Goal: Task Accomplishment & Management: Use online tool/utility

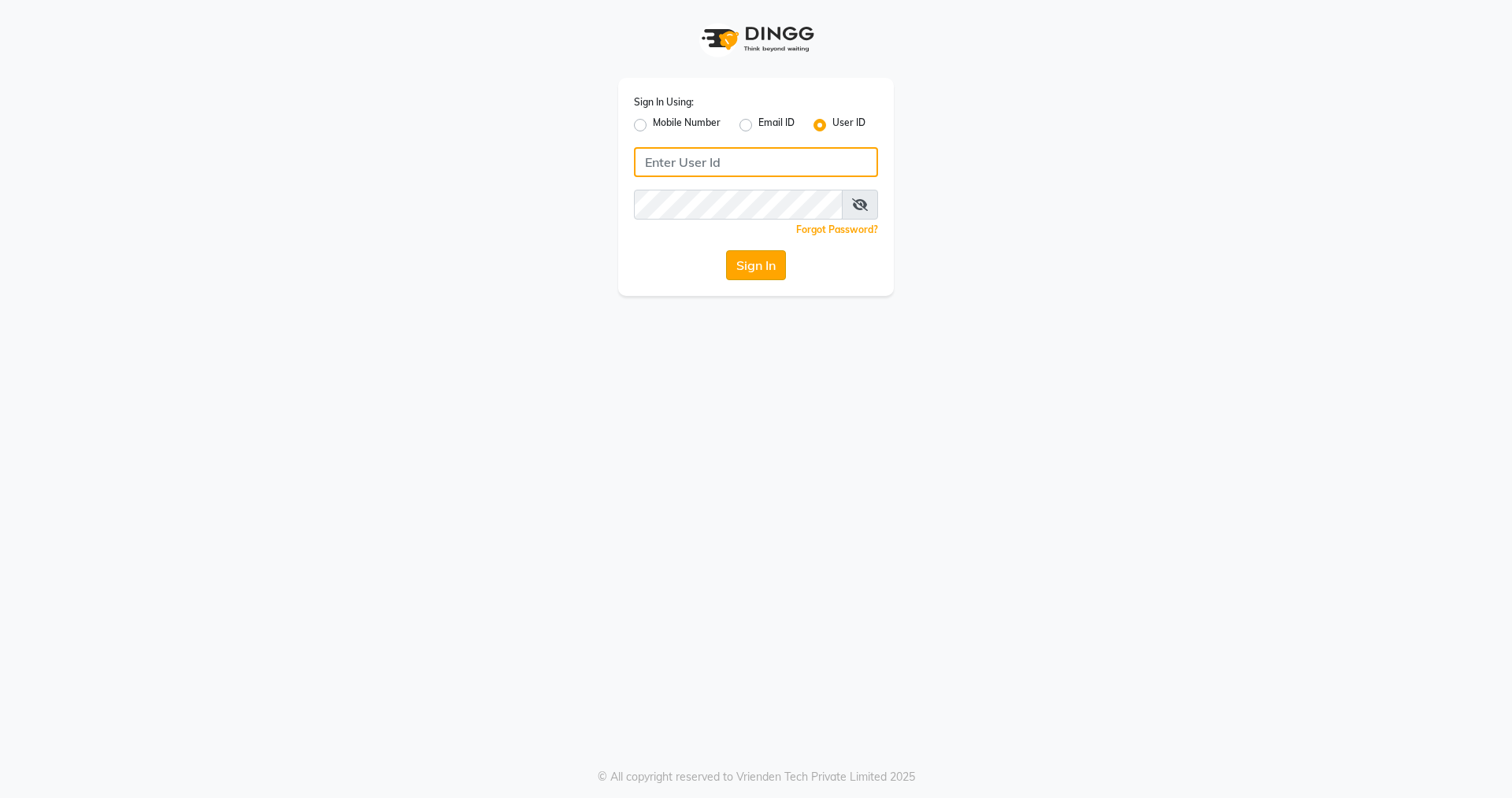
type input "nirrvana"
click at [748, 267] on button "Sign In" at bounding box center [756, 265] width 60 height 30
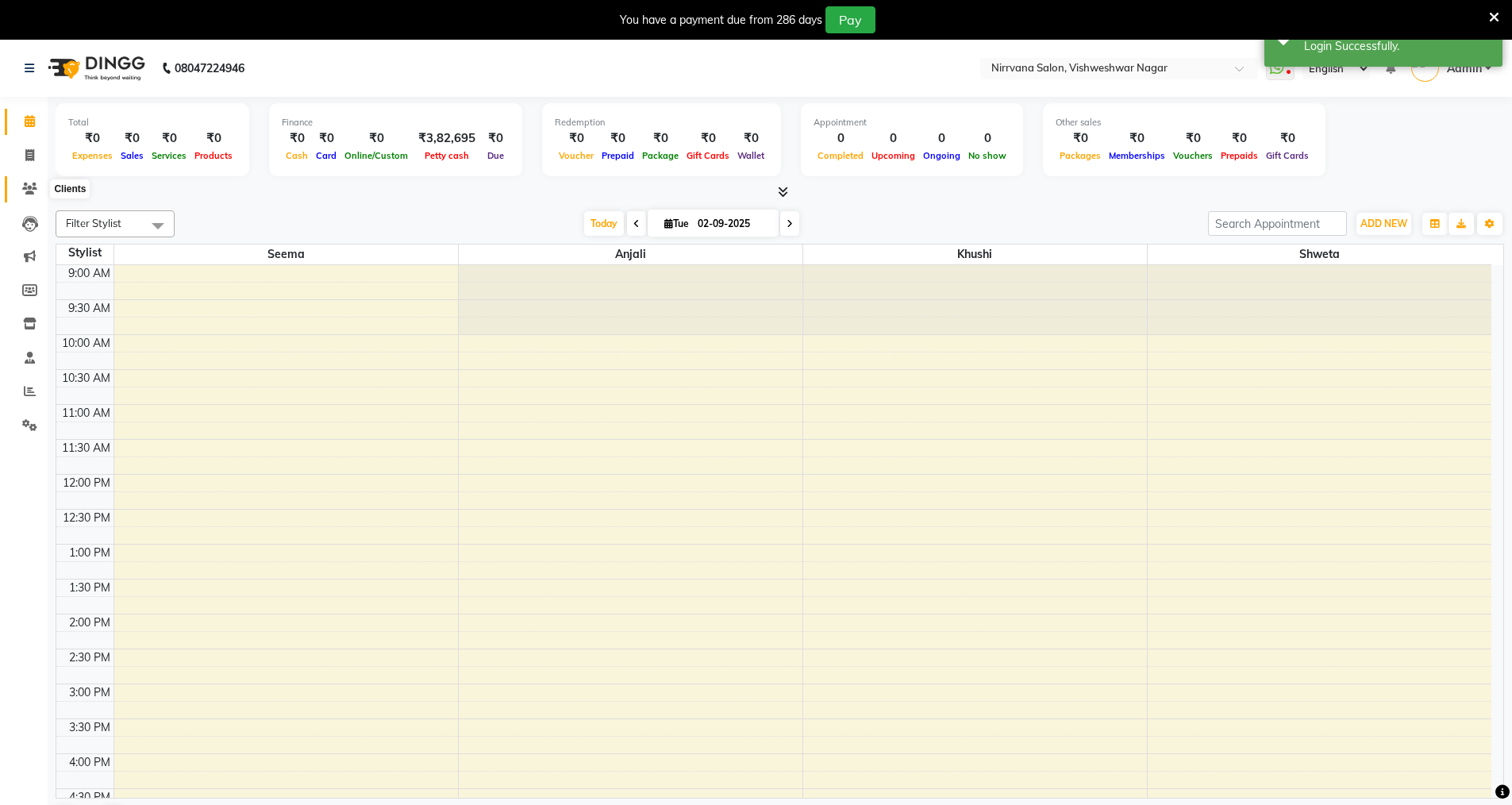
click at [28, 191] on icon at bounding box center [29, 188] width 15 height 12
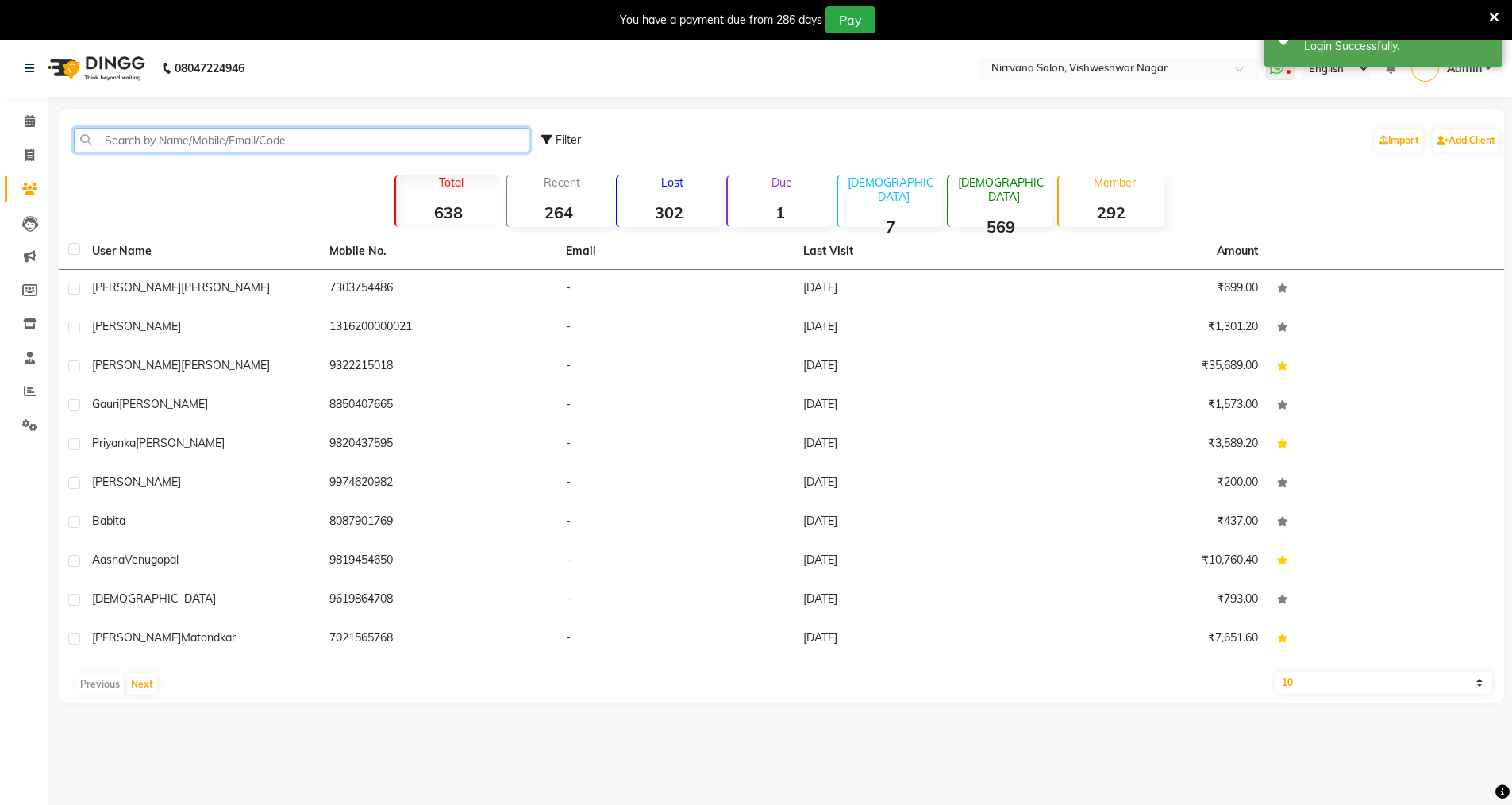
click at [106, 138] on input "text" at bounding box center [301, 140] width 456 height 25
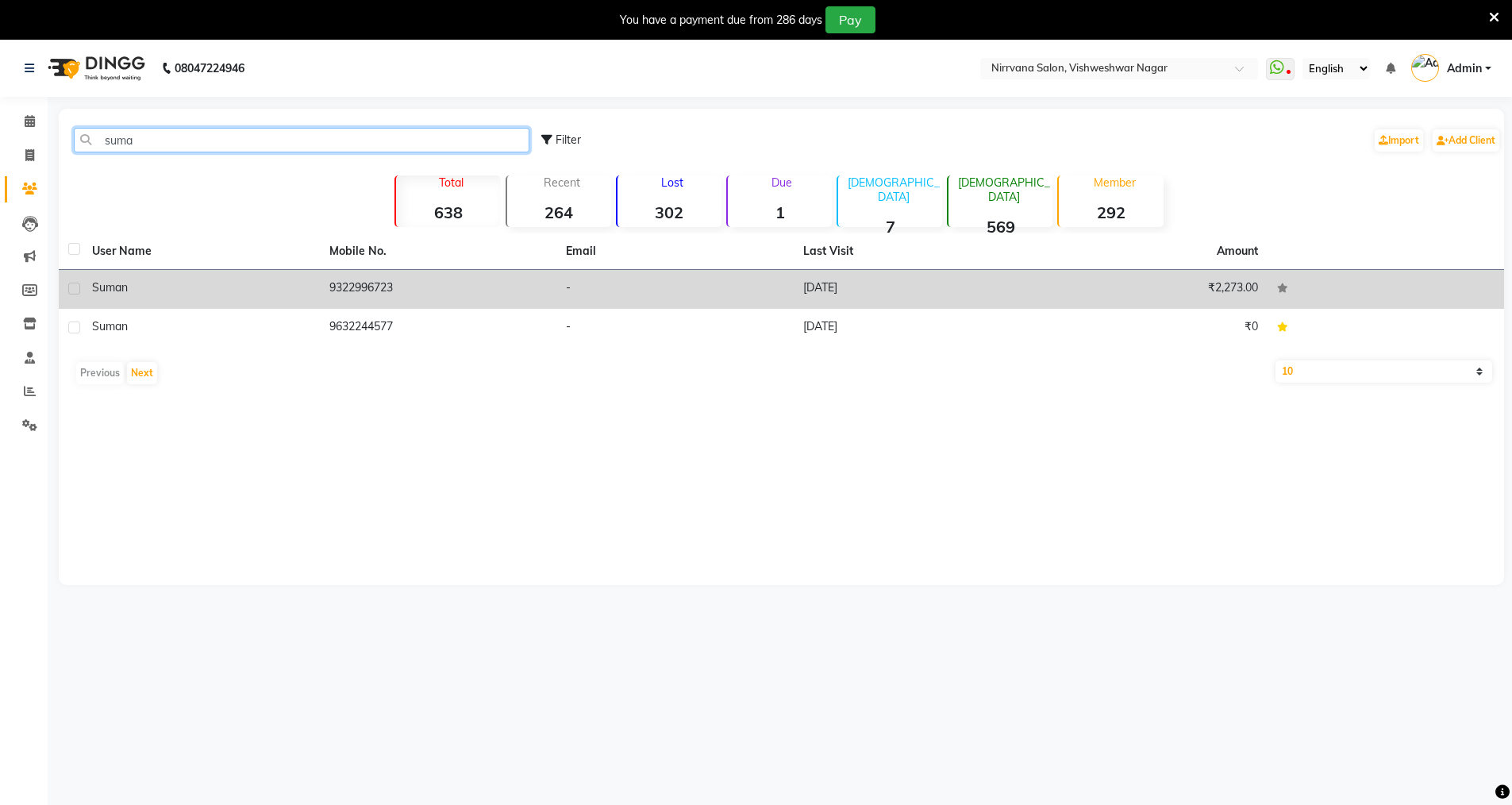
type input "suma"
click at [1155, 288] on td "₹2,273.00" at bounding box center [1149, 289] width 238 height 39
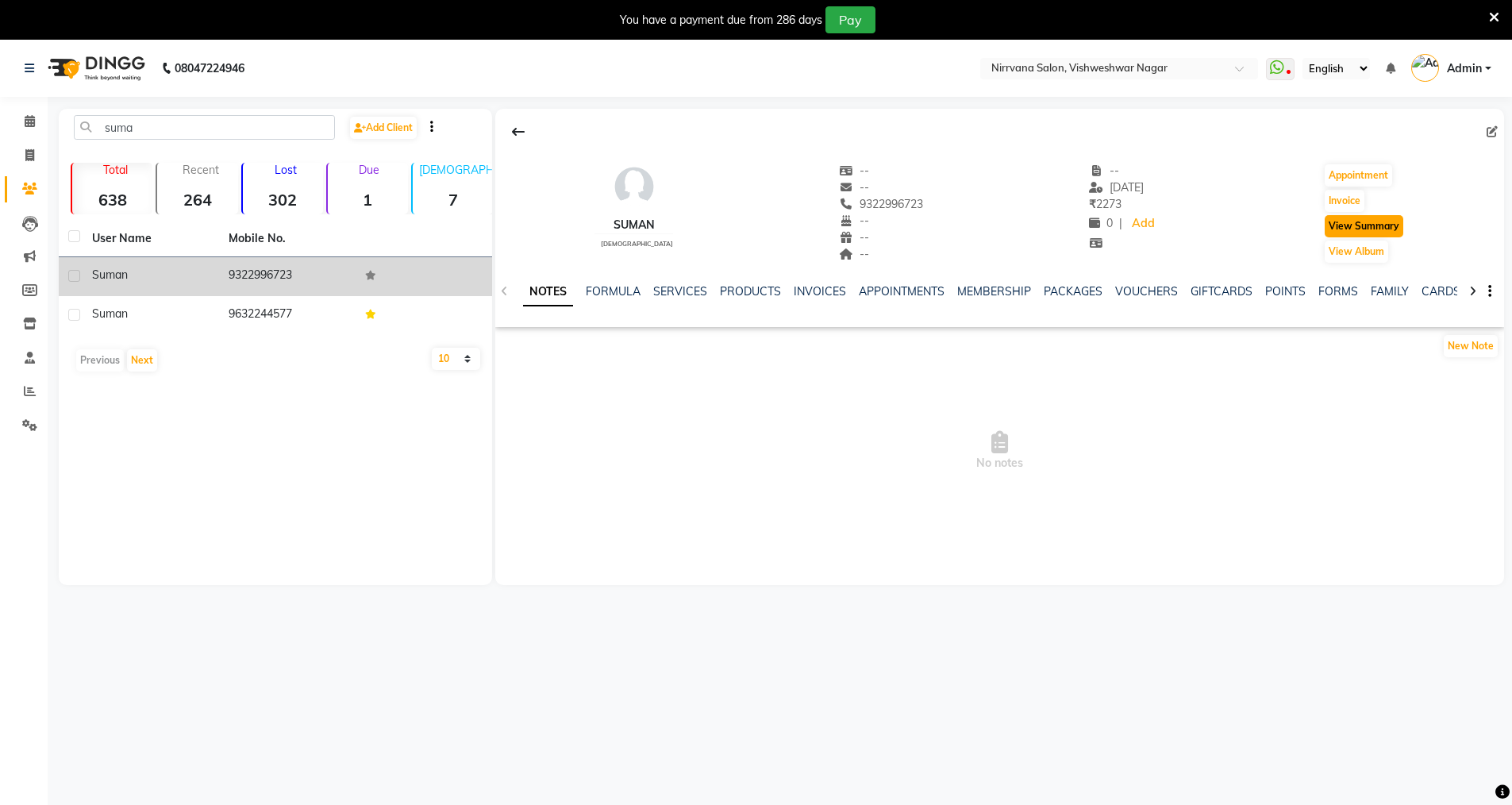
click at [1393, 223] on button "View Summary" at bounding box center [1364, 227] width 78 height 22
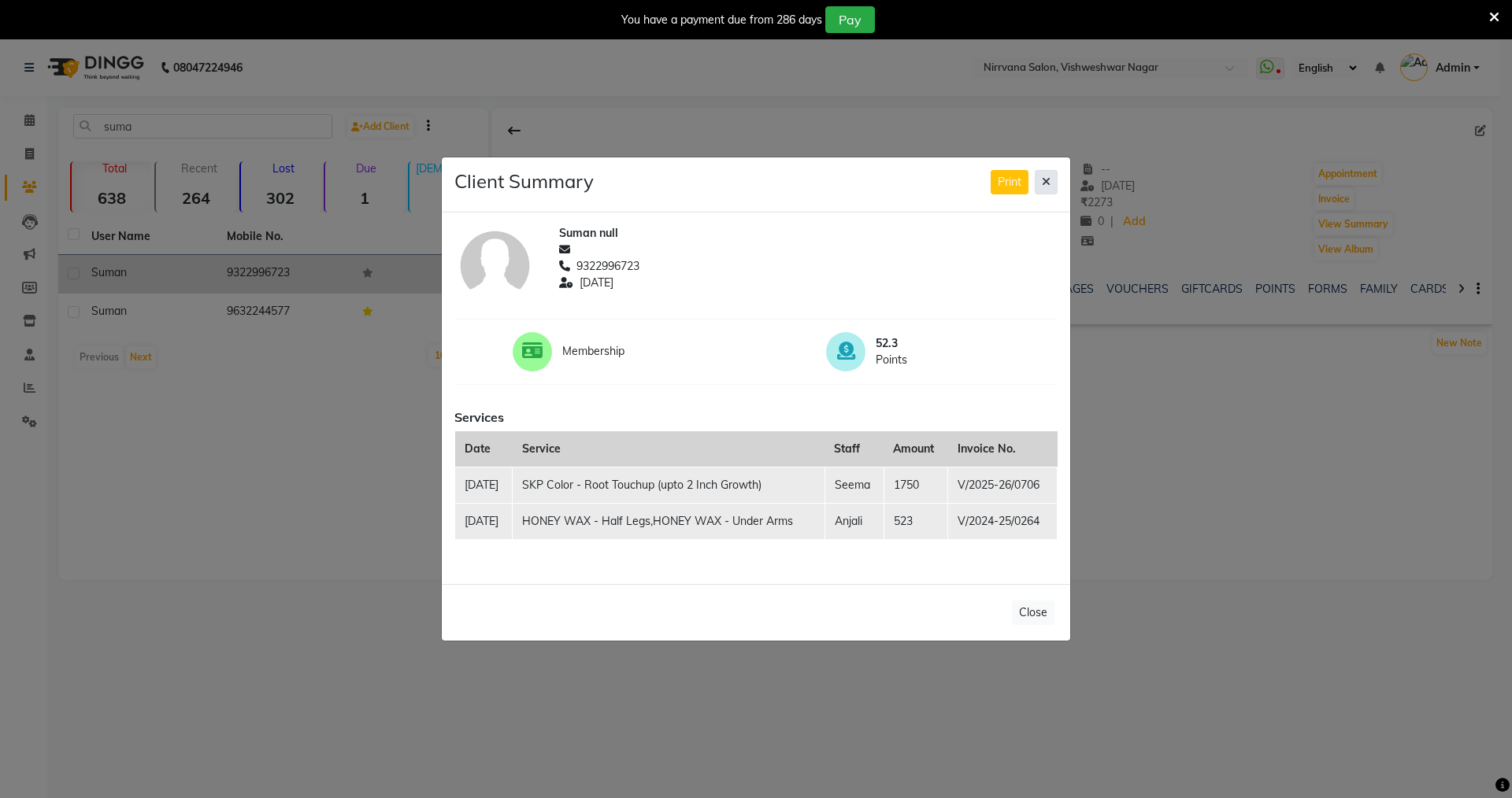
click at [1051, 182] on button at bounding box center [1046, 182] width 23 height 25
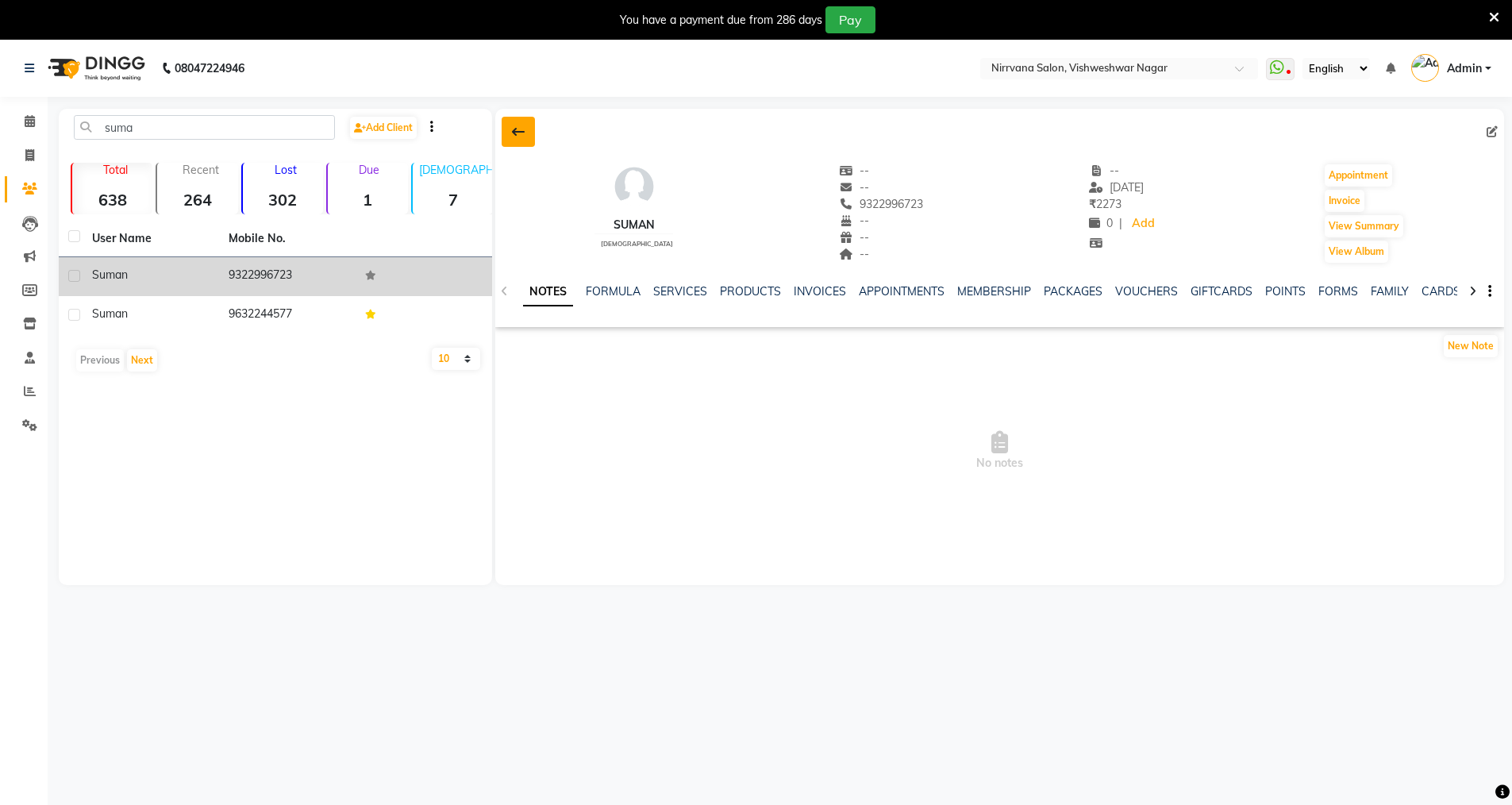
click at [524, 131] on icon at bounding box center [518, 132] width 13 height 13
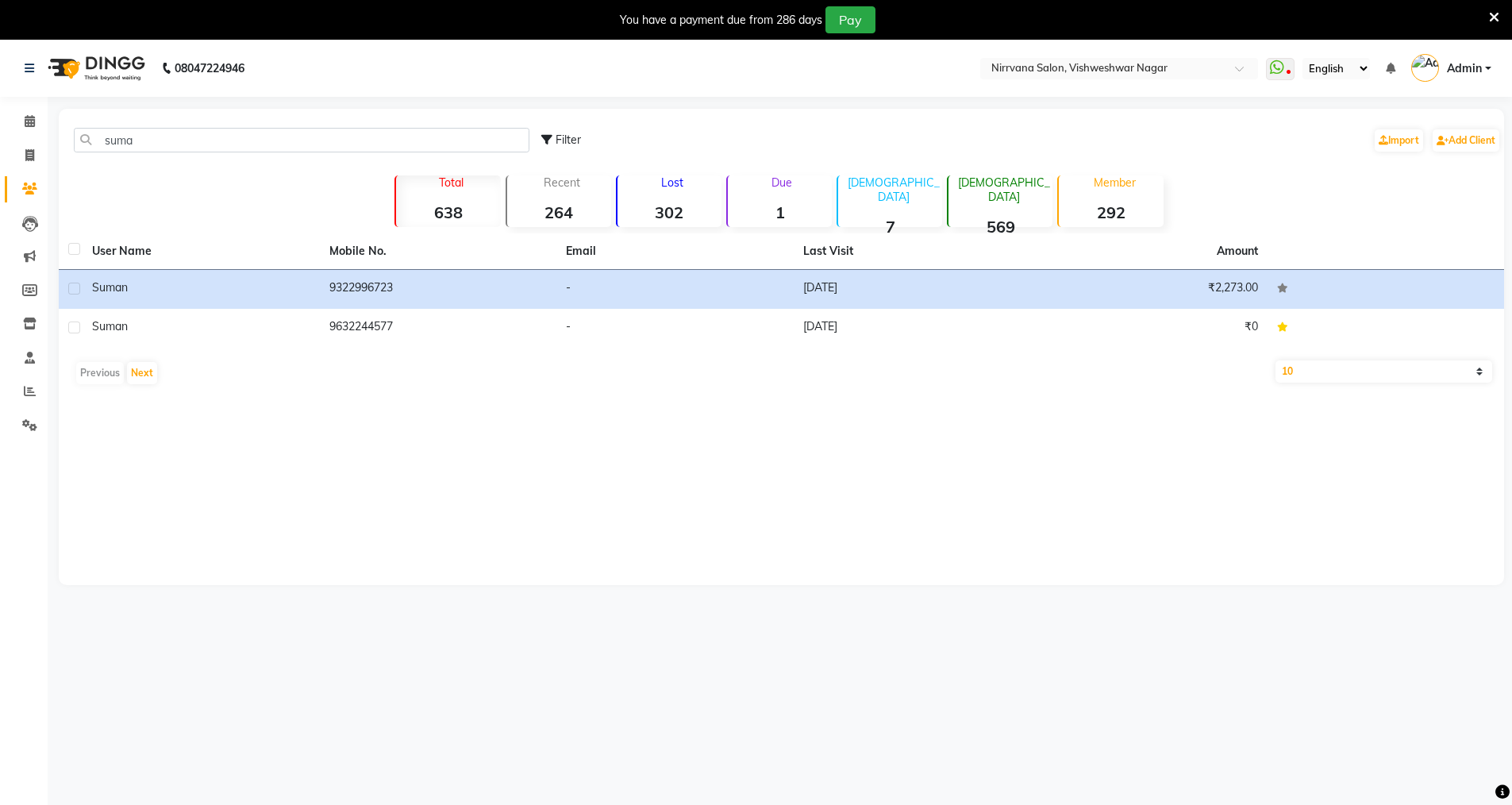
click at [1495, 10] on icon at bounding box center [1494, 18] width 10 height 15
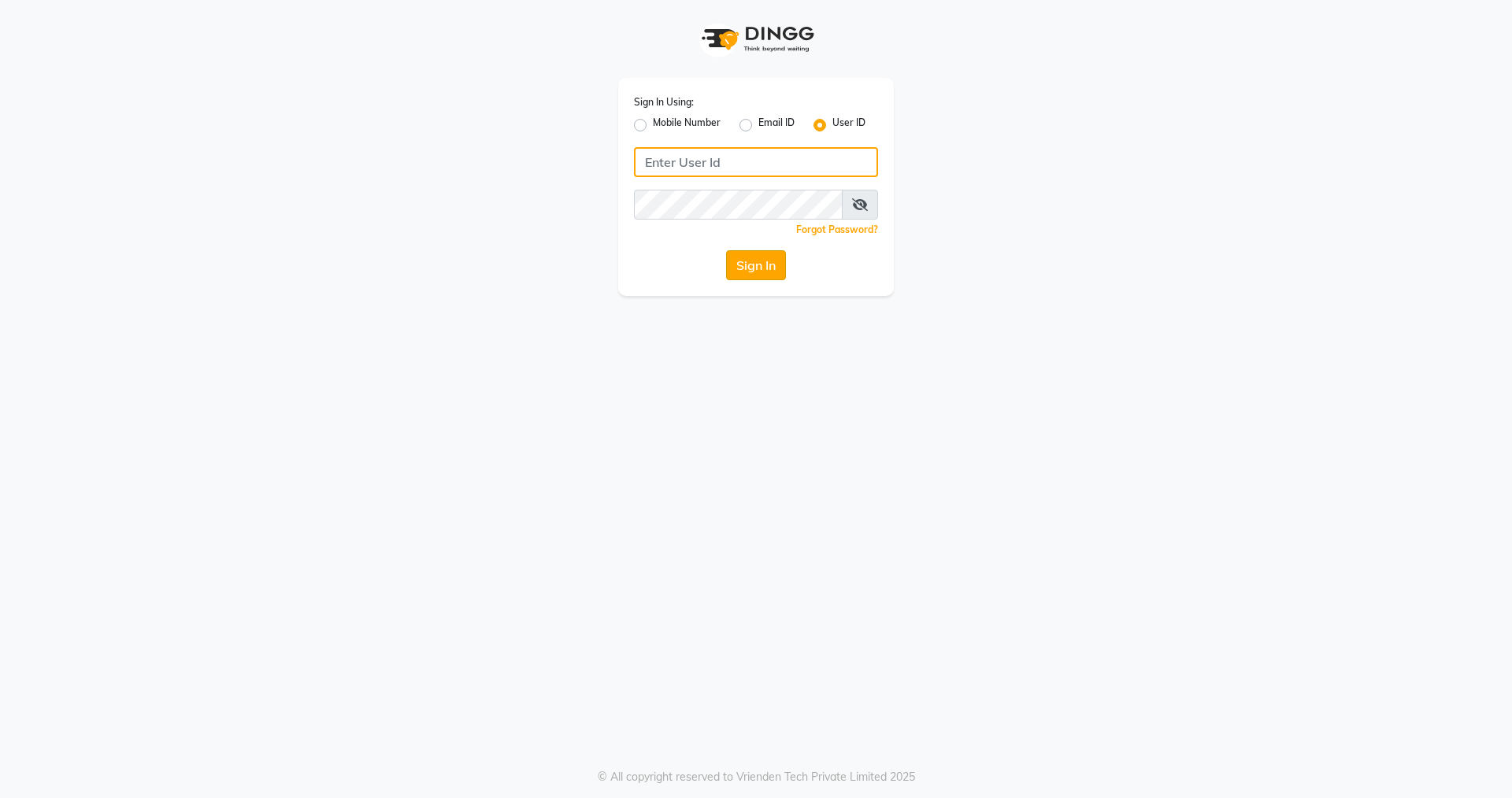
type input "nirrvana"
click at [744, 269] on button "Sign In" at bounding box center [756, 265] width 60 height 30
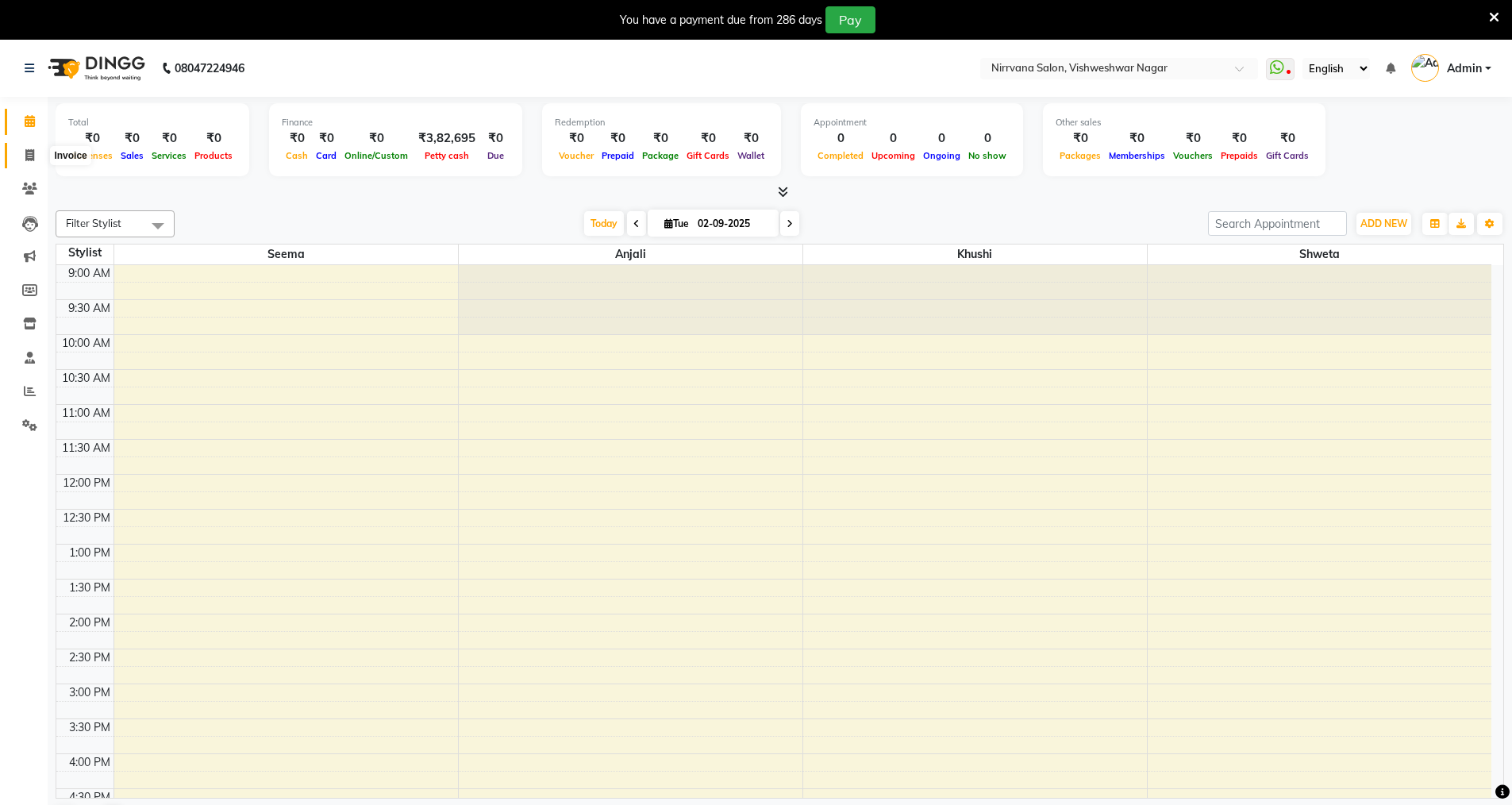
click at [28, 157] on icon at bounding box center [29, 155] width 8 height 12
select select "7167"
select select "service"
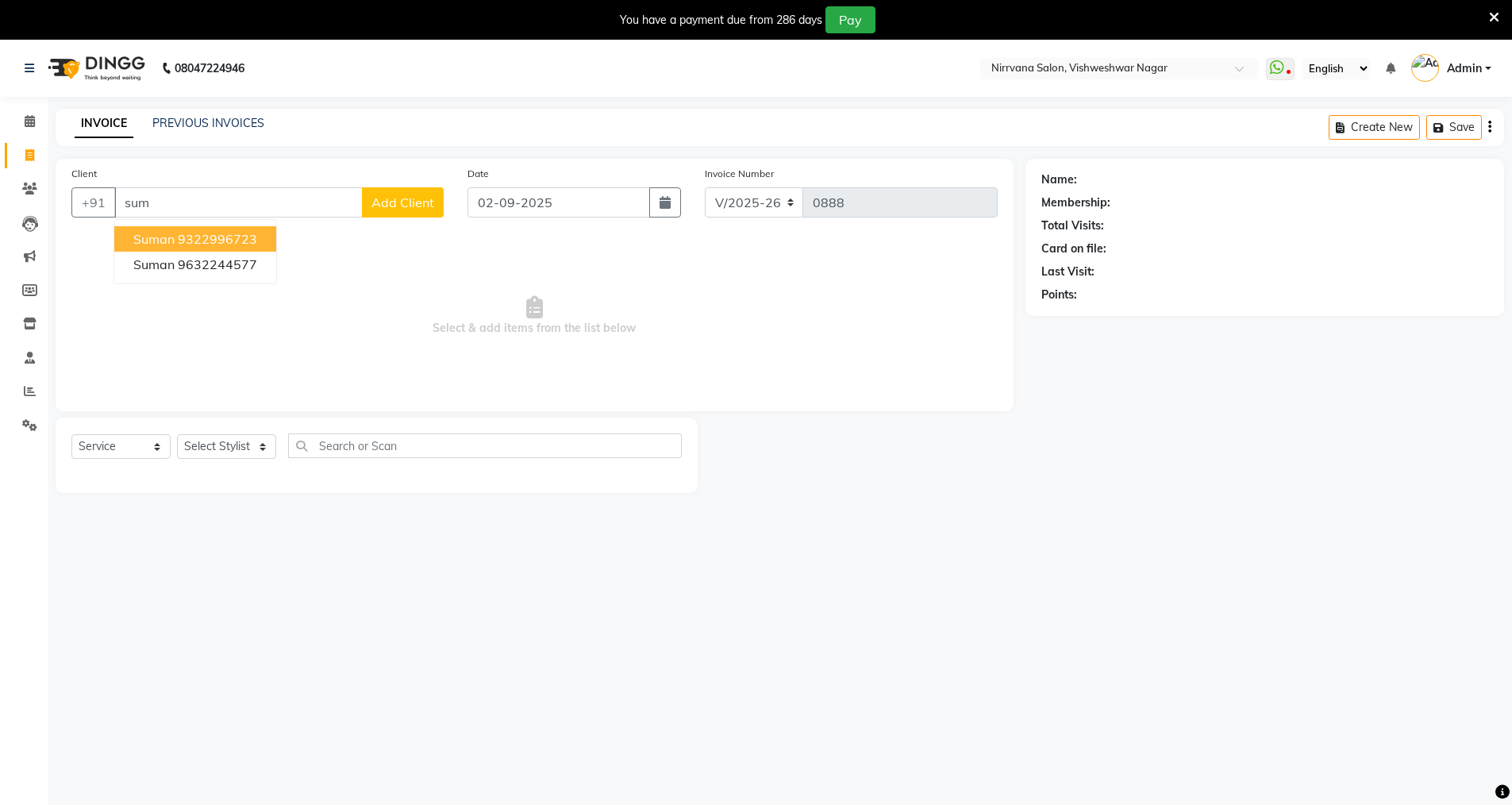
click at [266, 239] on button "Suman 9322996723" at bounding box center [195, 239] width 162 height 26
type input "9322996723"
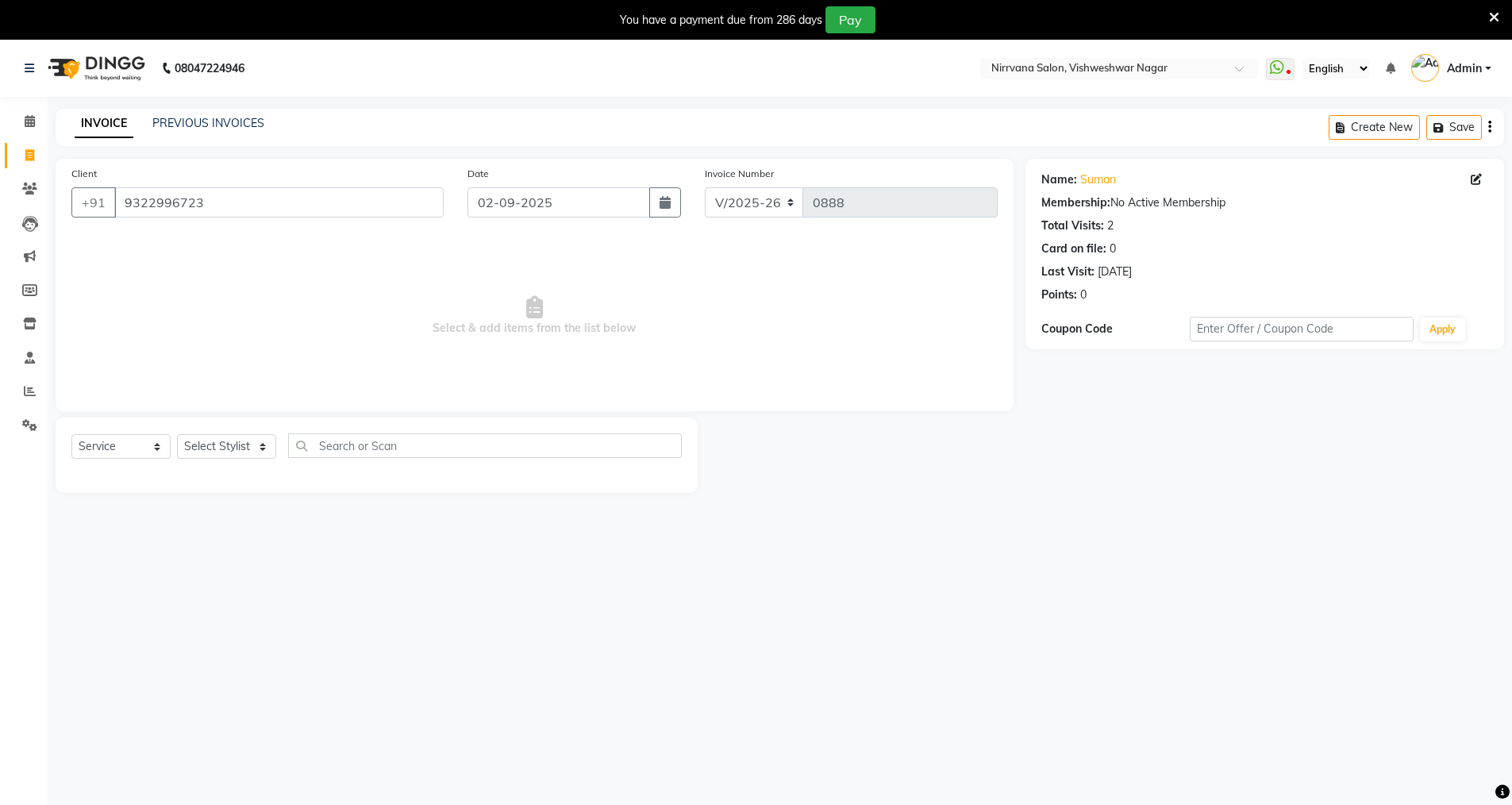
click at [1489, 19] on icon at bounding box center [1494, 18] width 10 height 15
